Goal: Task Accomplishment & Management: Complete application form

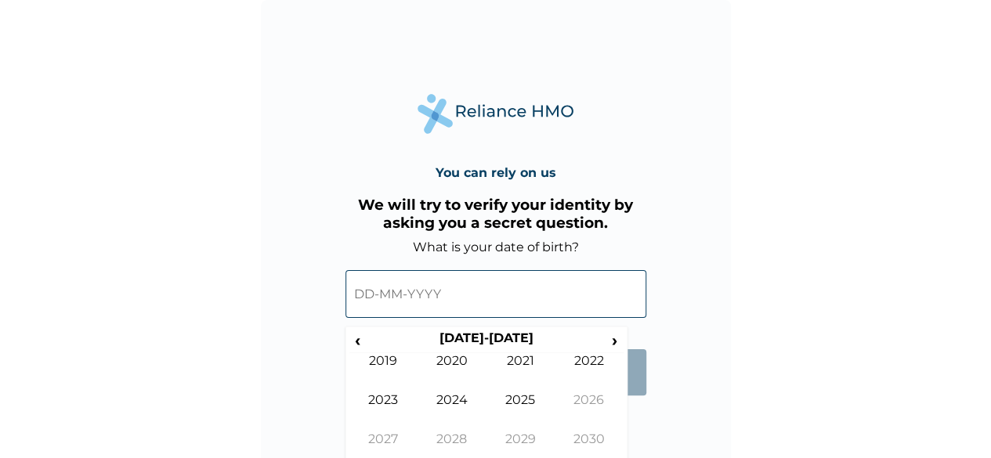
click at [400, 298] on input "text" at bounding box center [495, 294] width 301 height 48
click at [363, 338] on span "‹" at bounding box center [357, 341] width 16 height 20
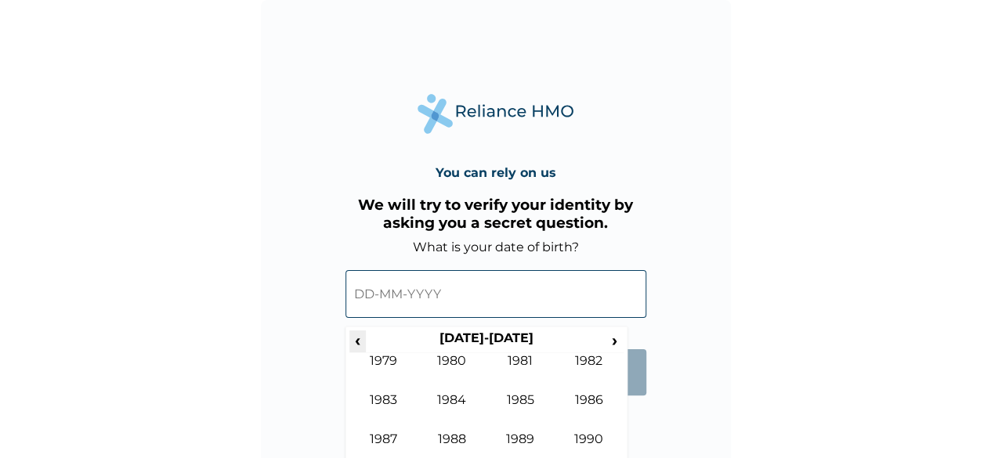
click at [363, 338] on span "‹" at bounding box center [357, 341] width 16 height 20
click at [619, 342] on span "›" at bounding box center [614, 341] width 17 height 20
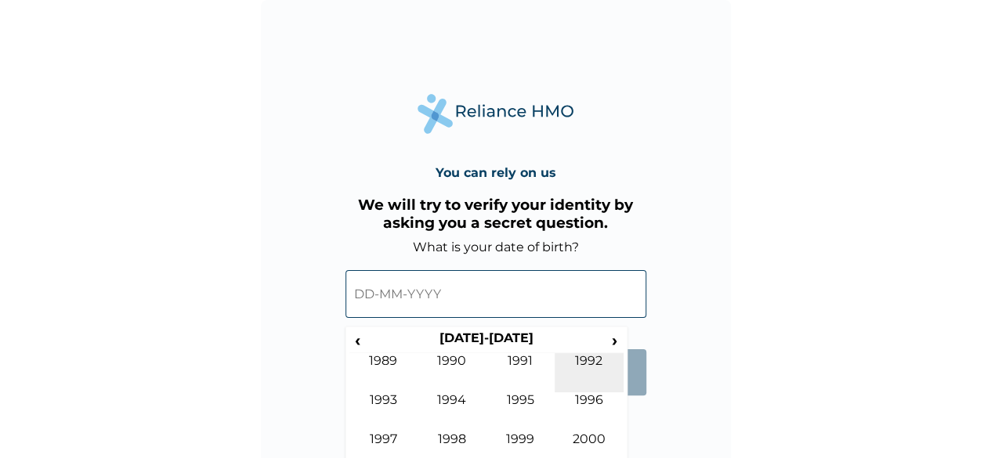
click at [597, 366] on td "1992" at bounding box center [589, 372] width 69 height 39
click at [583, 366] on td "Apr" at bounding box center [589, 372] width 69 height 39
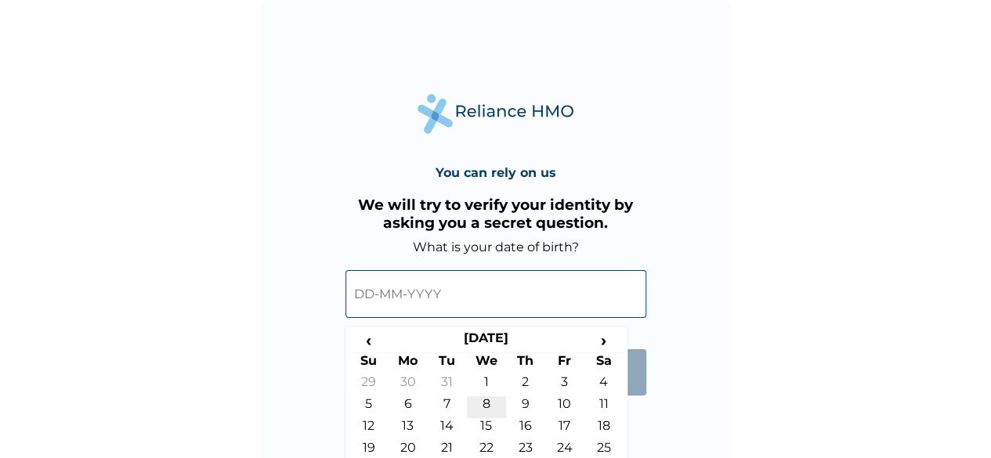
click at [488, 401] on td "8" at bounding box center [486, 407] width 39 height 22
type input "[DATE]"
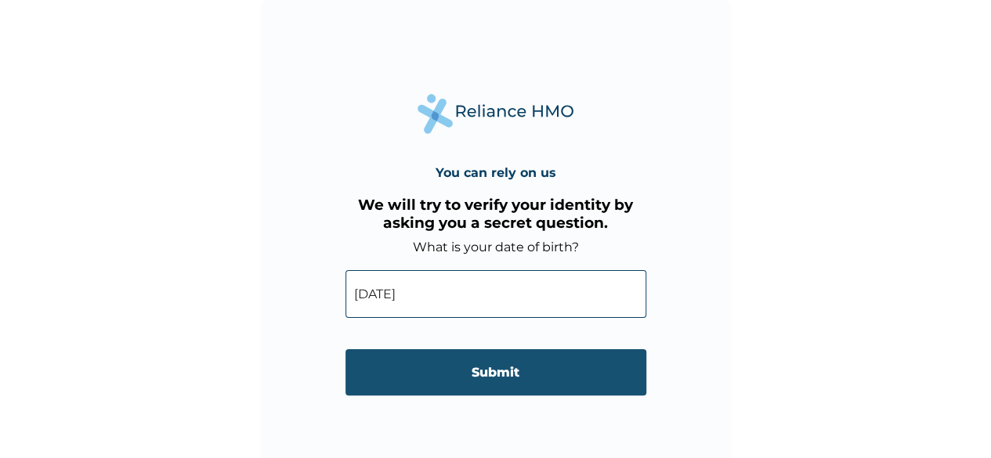
click at [479, 380] on input "Submit" at bounding box center [495, 372] width 301 height 46
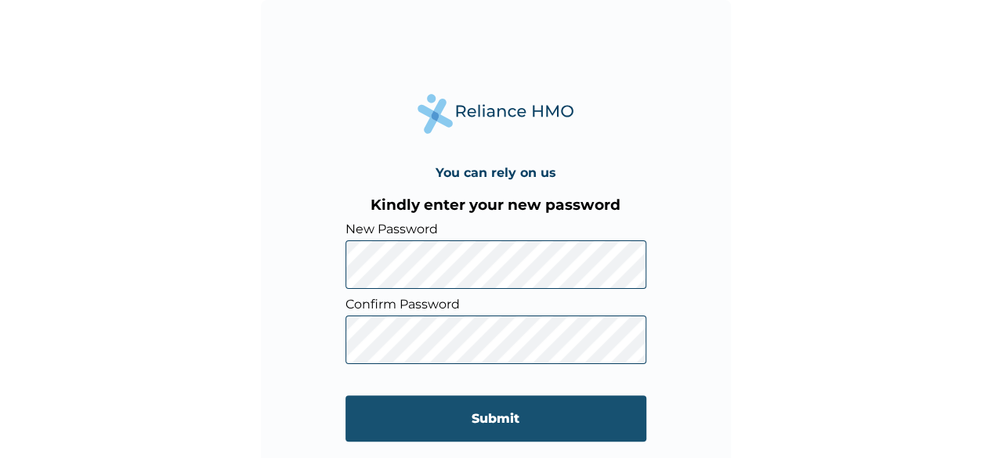
click at [467, 419] on input "Submit" at bounding box center [495, 419] width 301 height 46
